Goal: Information Seeking & Learning: Learn about a topic

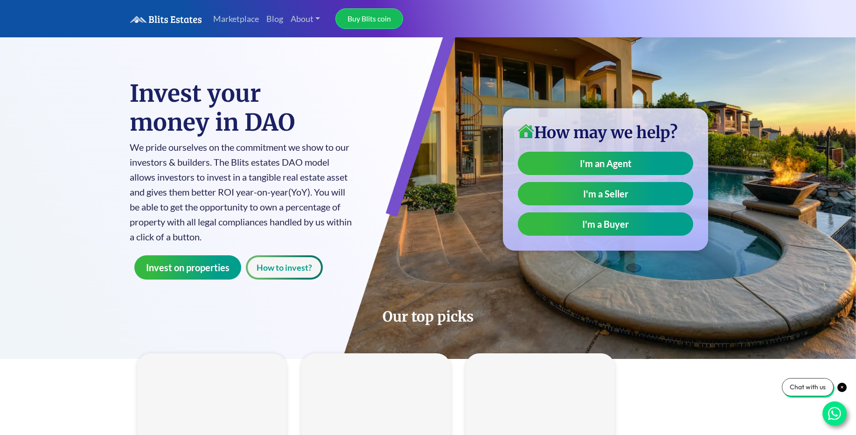
type input "**"
type input "*"
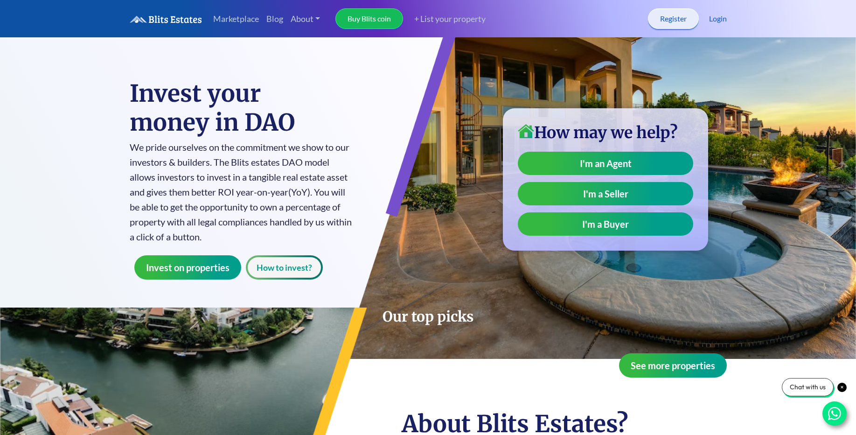
type input "**"
type input "*"
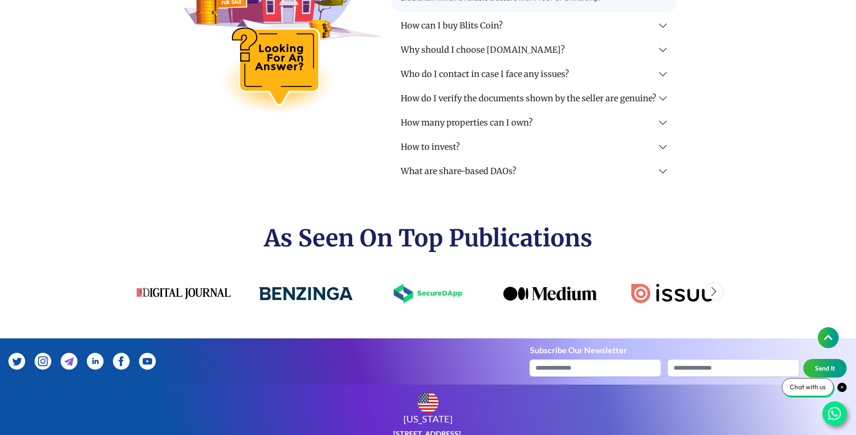
scroll to position [2688, 0]
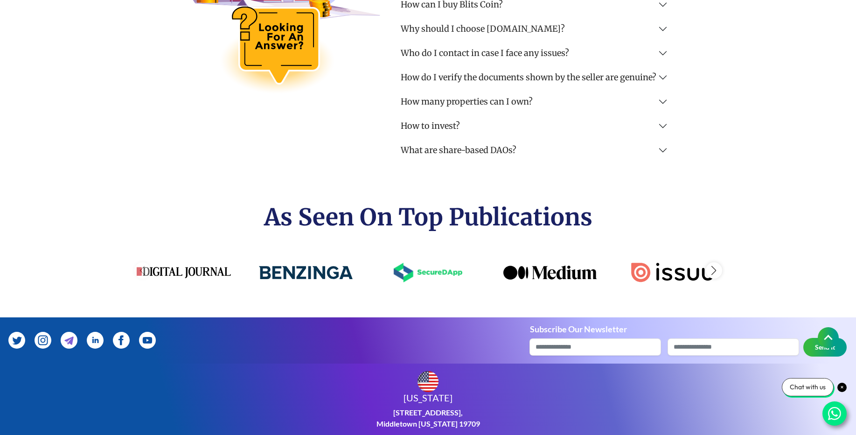
click at [713, 273] on div "Next slide" at bounding box center [714, 270] width 16 height 16
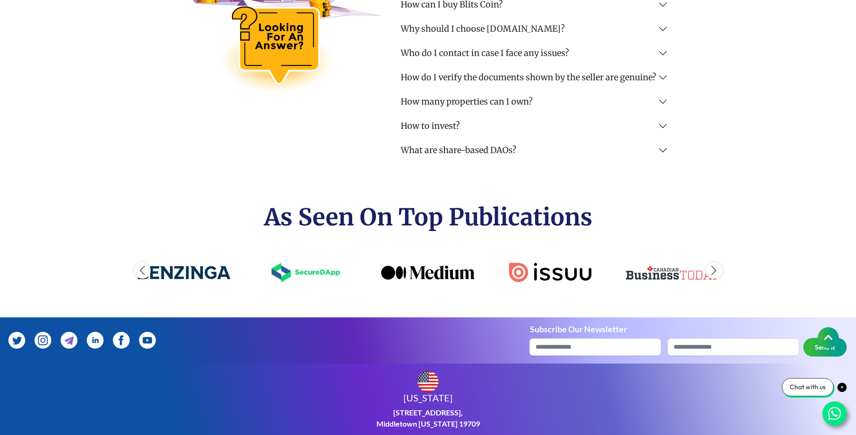
click at [713, 273] on div "Next slide" at bounding box center [714, 270] width 16 height 16
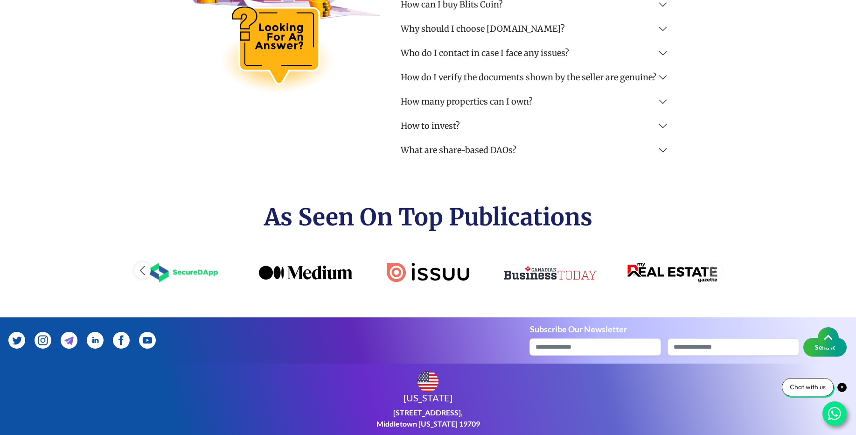
click at [713, 273] on img "7 / 7" at bounding box center [673, 273] width 94 height 20
click at [491, 60] on button "Who do I contact in case I face any issues?" at bounding box center [534, 51] width 286 height 24
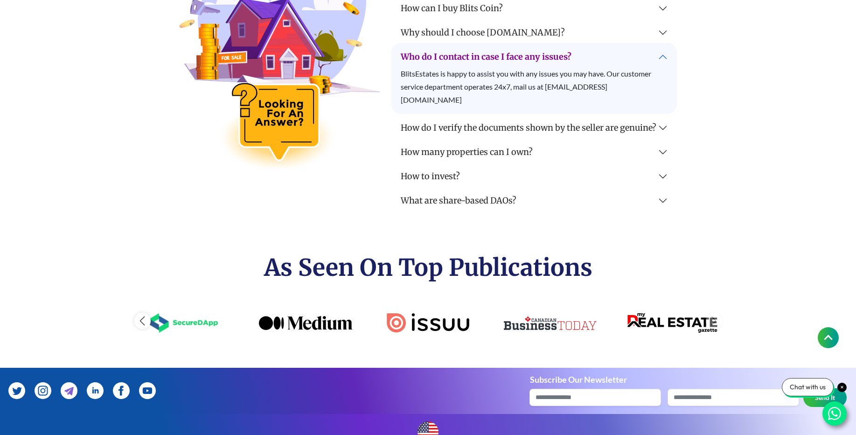
scroll to position [2520, 0]
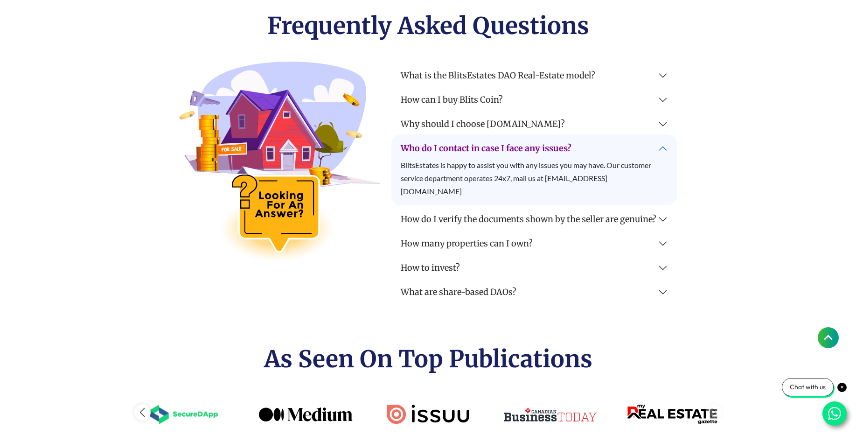
click at [503, 126] on button "Why should I choose [DOMAIN_NAME]?" at bounding box center [534, 122] width 286 height 24
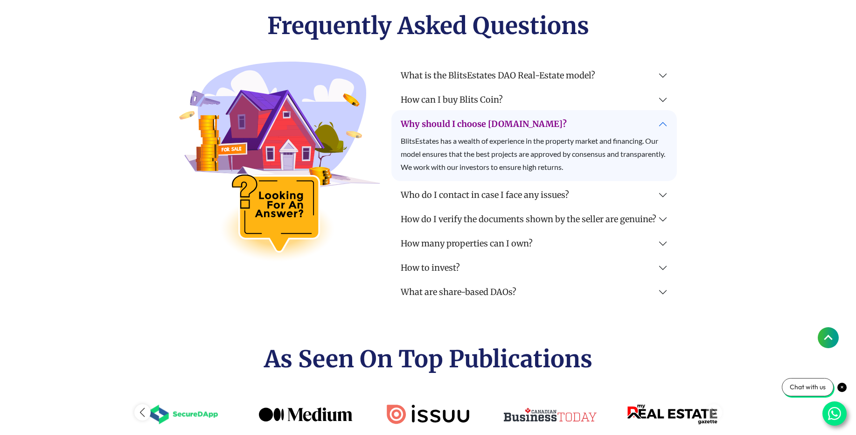
click at [440, 106] on button "How can I buy Blits Coin?" at bounding box center [534, 98] width 286 height 24
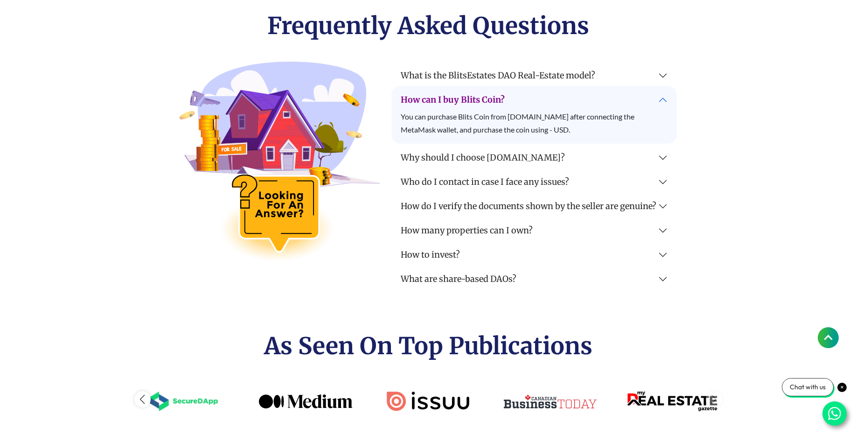
click at [532, 85] on button "What is the BlitsEstates DAO Real-Estate model?" at bounding box center [534, 74] width 286 height 24
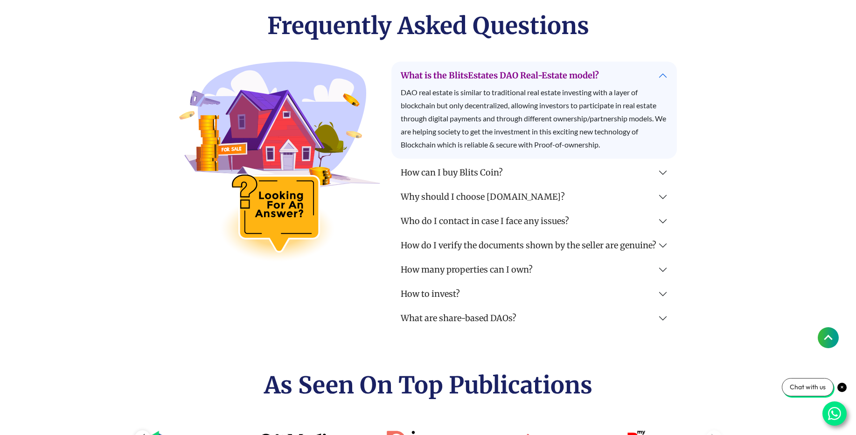
click at [431, 297] on button "How to invest?" at bounding box center [534, 292] width 286 height 24
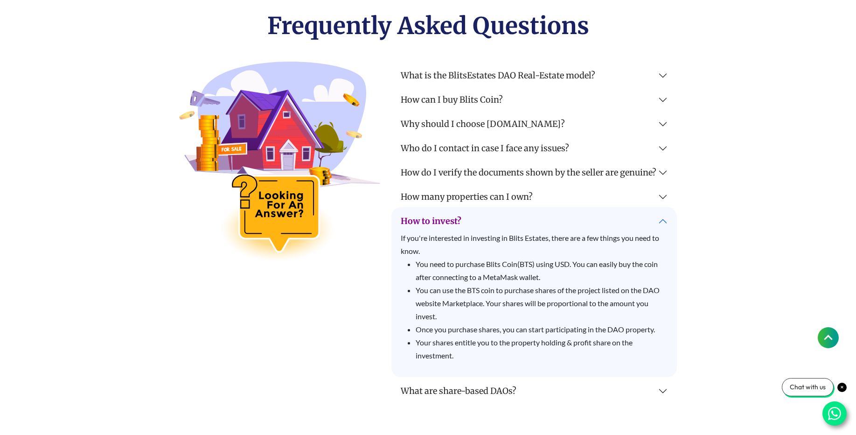
click at [475, 397] on button "What are share-based DAOs?" at bounding box center [534, 389] width 286 height 24
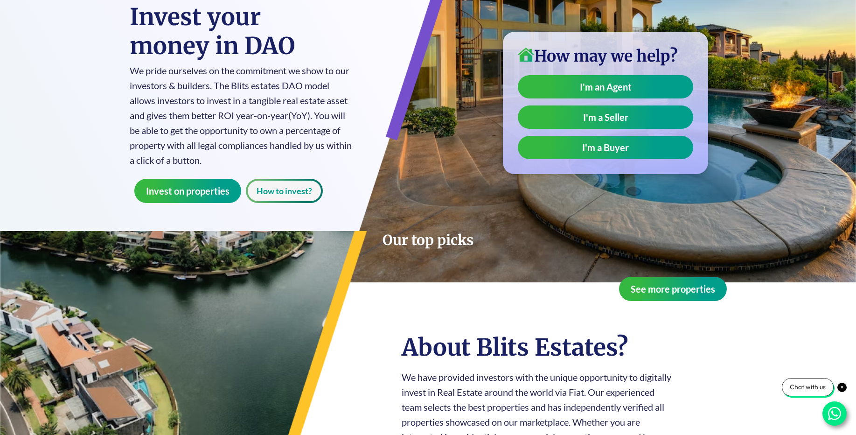
scroll to position [0, 0]
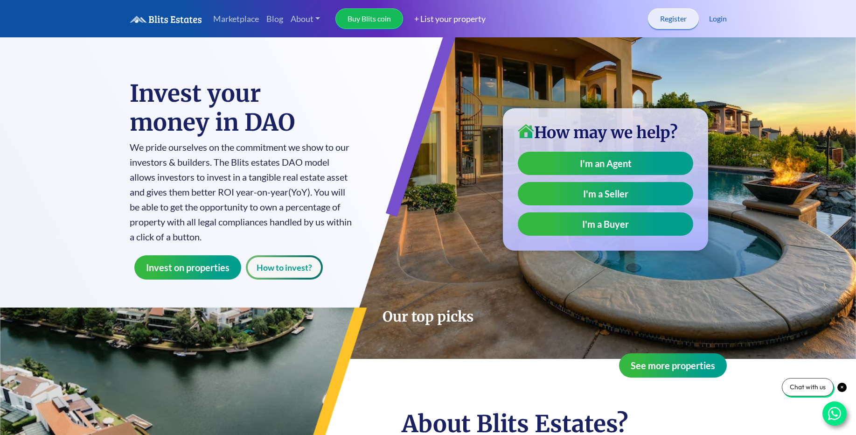
click at [463, 19] on link "+ List your property" at bounding box center [444, 19] width 83 height 13
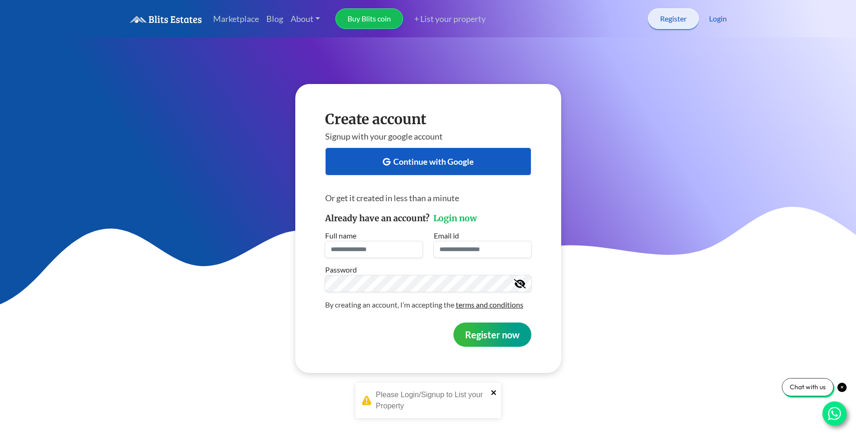
click at [491, 395] on icon "close" at bounding box center [494, 392] width 7 height 7
click at [229, 17] on link "Marketplace" at bounding box center [236, 19] width 53 height 20
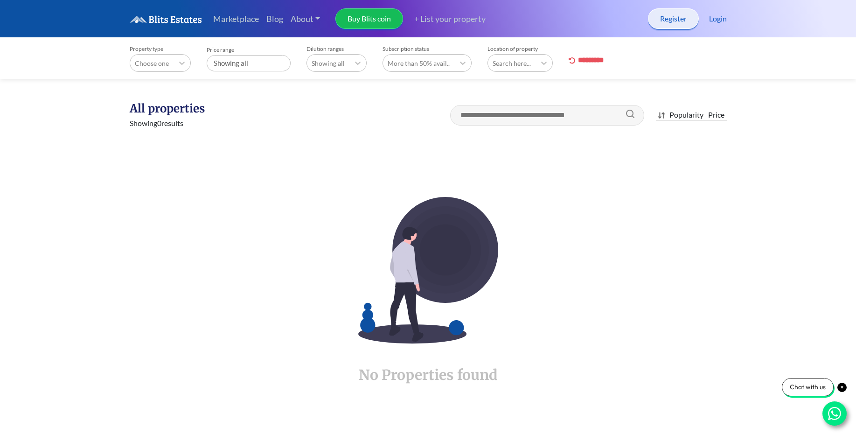
click at [172, 17] on img at bounding box center [166, 19] width 72 height 8
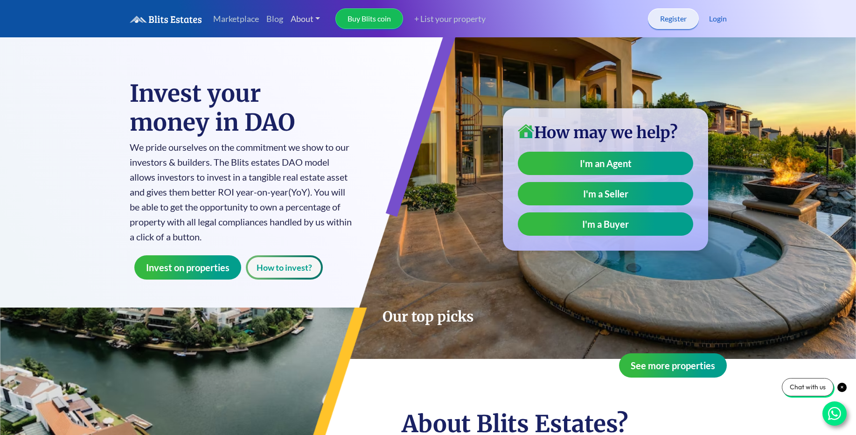
click at [305, 24] on link "About" at bounding box center [305, 19] width 37 height 20
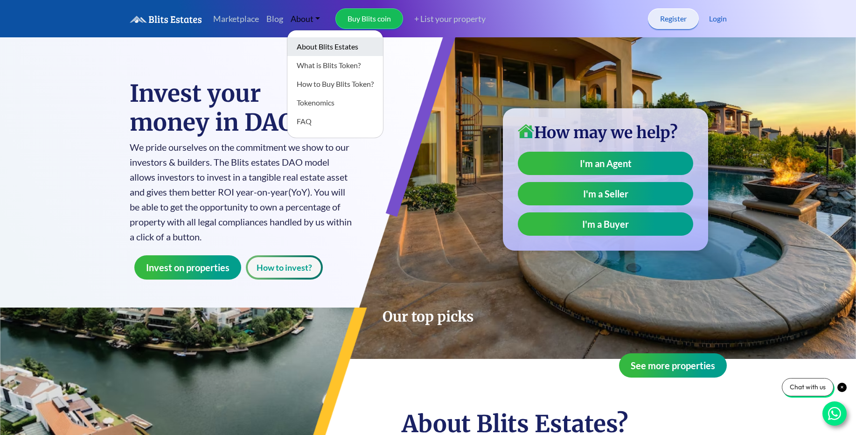
click at [331, 52] on link "About Blits Estates" at bounding box center [335, 46] width 96 height 19
type input "**"
type input "*"
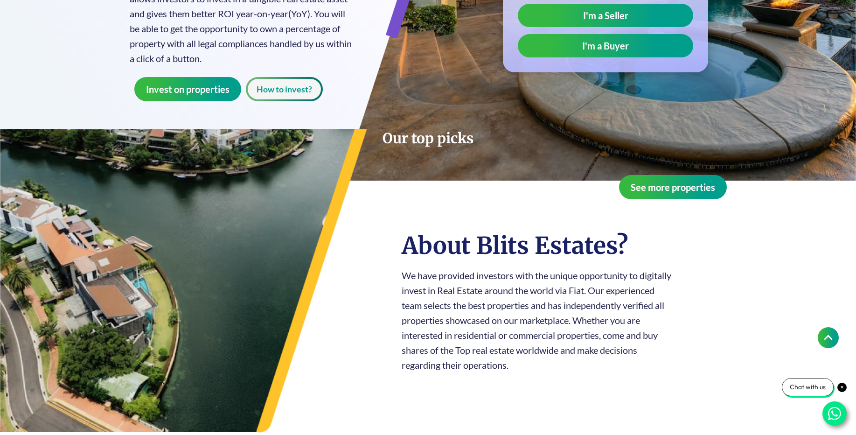
scroll to position [178, 0]
click at [685, 188] on button "See more properties" at bounding box center [673, 187] width 108 height 24
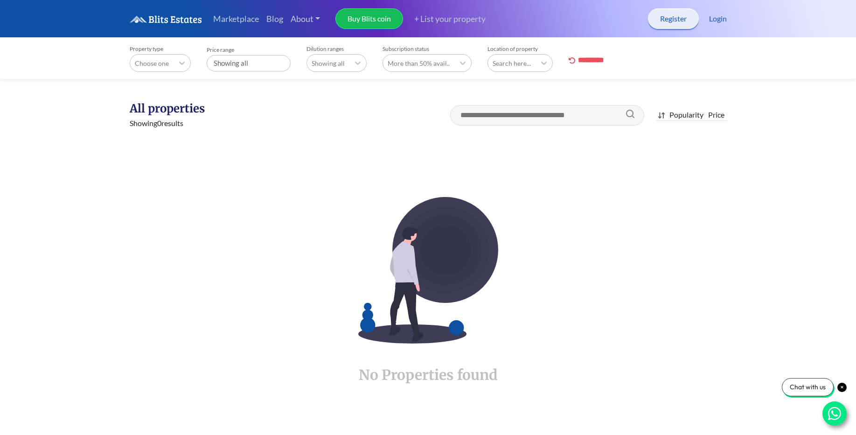
click at [148, 19] on img at bounding box center [166, 19] width 72 height 8
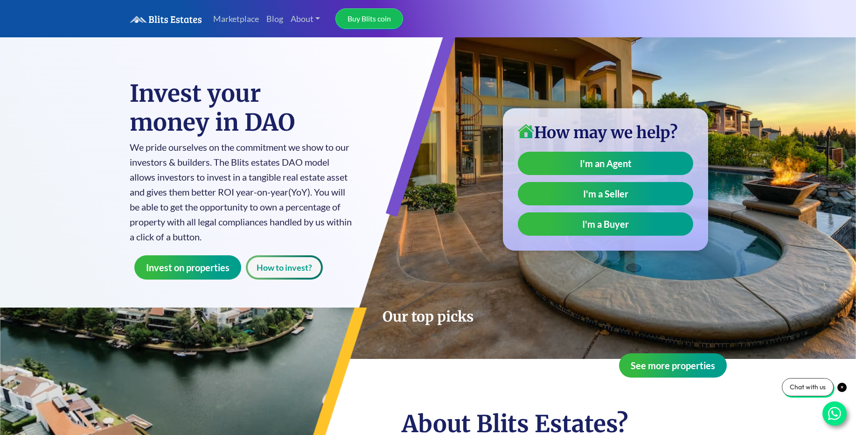
type input "**"
type input "*"
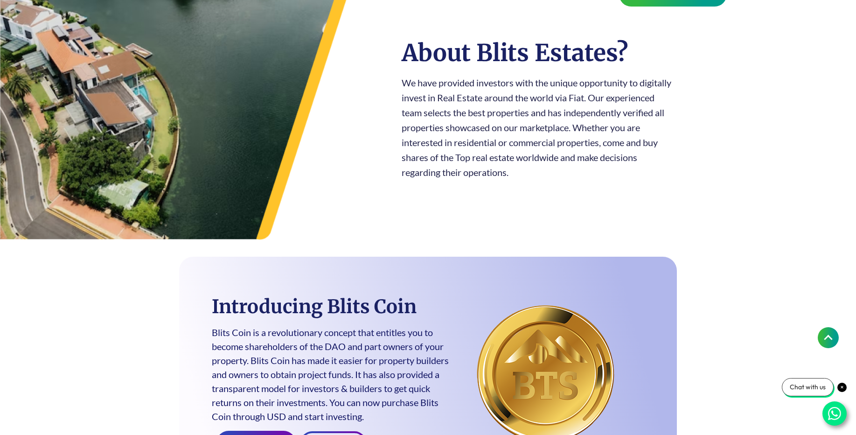
scroll to position [392, 0]
